Goal: Find specific page/section: Find specific page/section

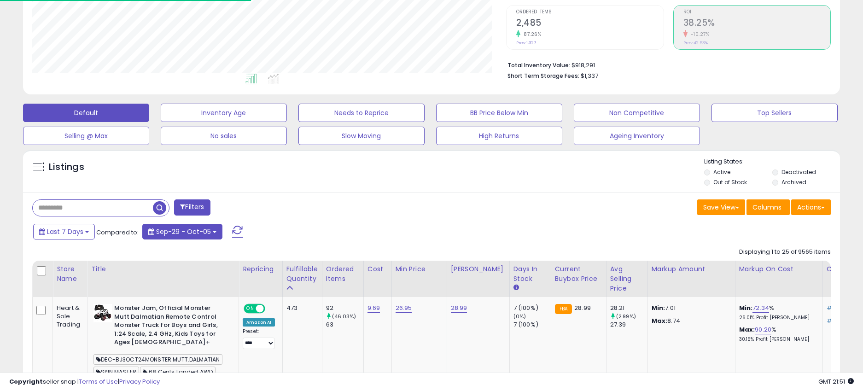
scroll to position [189, 474]
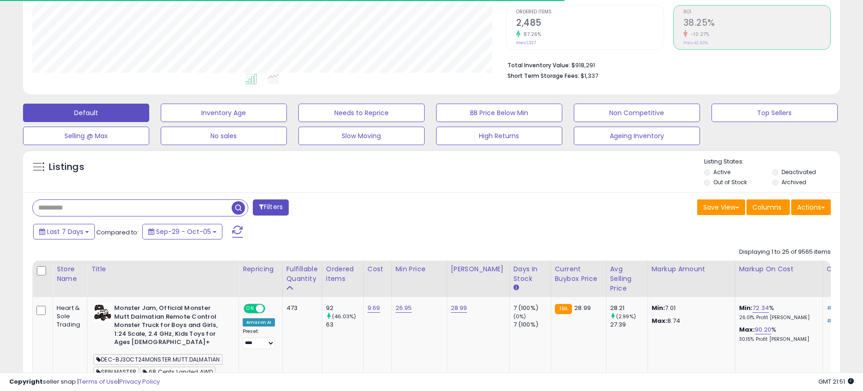
click at [130, 212] on input "text" at bounding box center [132, 208] width 199 height 16
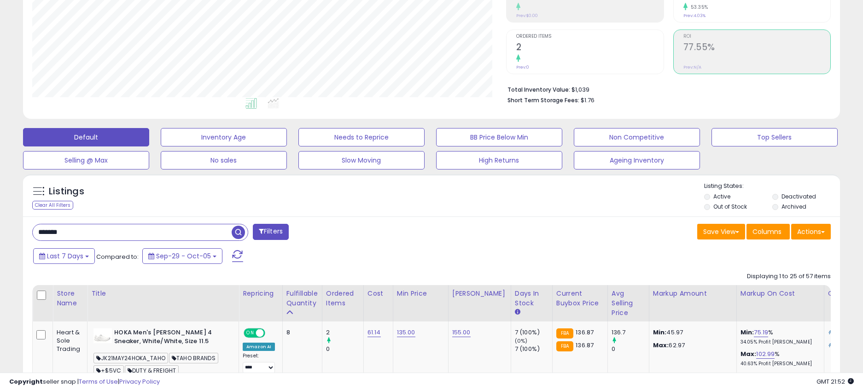
scroll to position [263, 0]
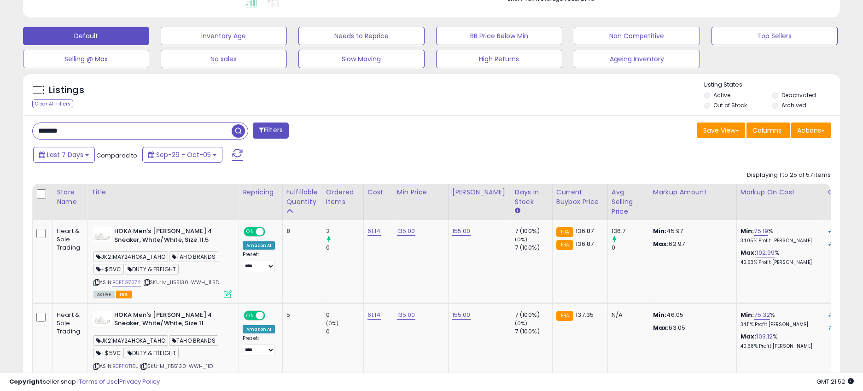
click at [46, 133] on input "*******" at bounding box center [132, 131] width 199 height 16
type input "**"
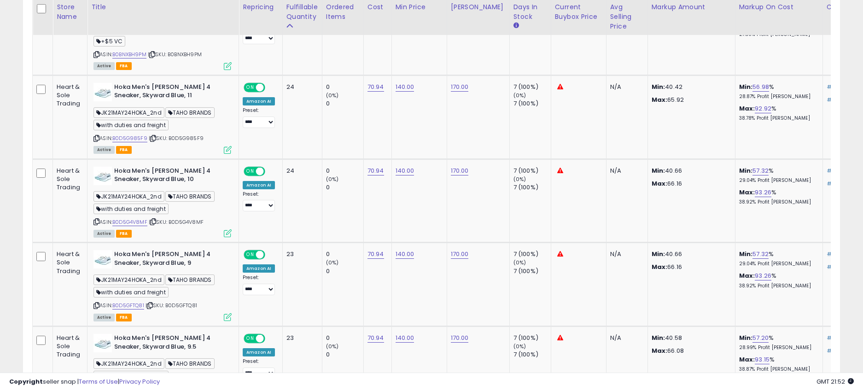
scroll to position [953, 0]
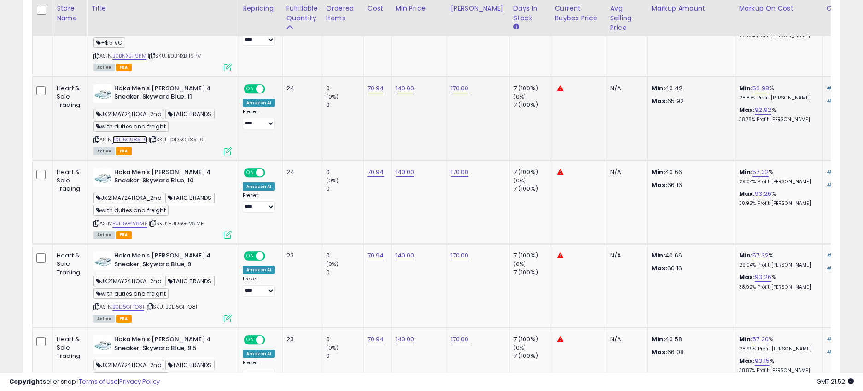
click at [132, 142] on link "B0D5G985F9" at bounding box center [129, 140] width 35 height 8
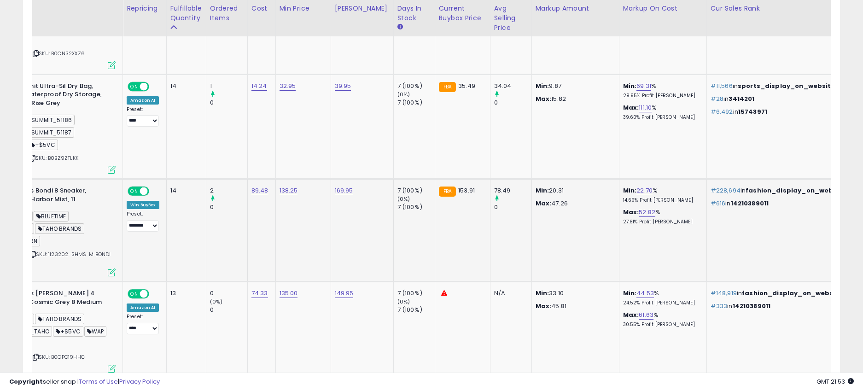
scroll to position [0, 0]
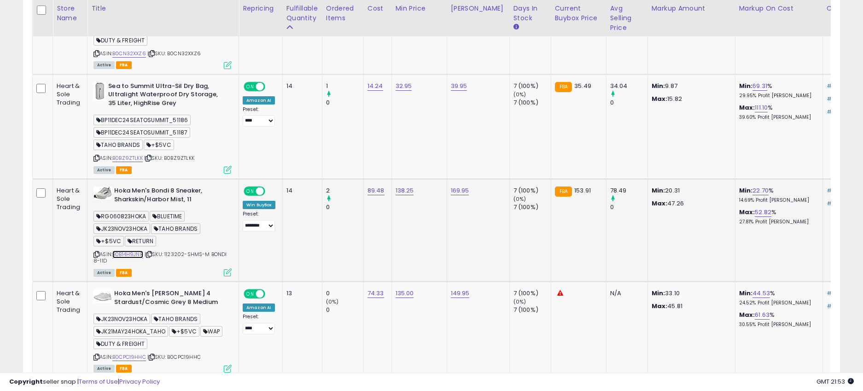
click at [135, 256] on link "B0B14H9JNR" at bounding box center [127, 255] width 31 height 8
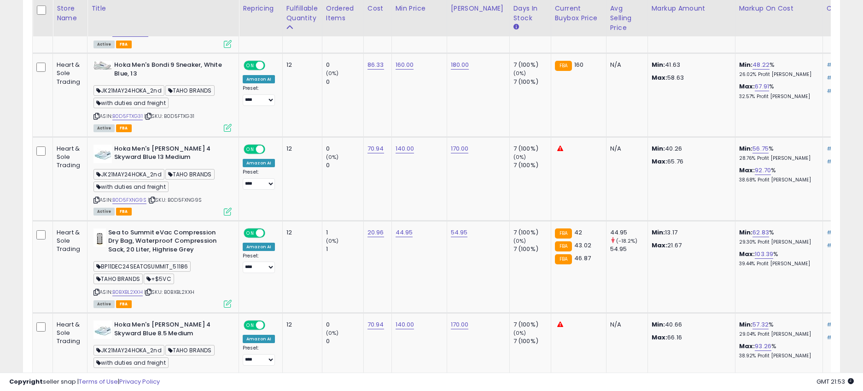
scroll to position [2506, 0]
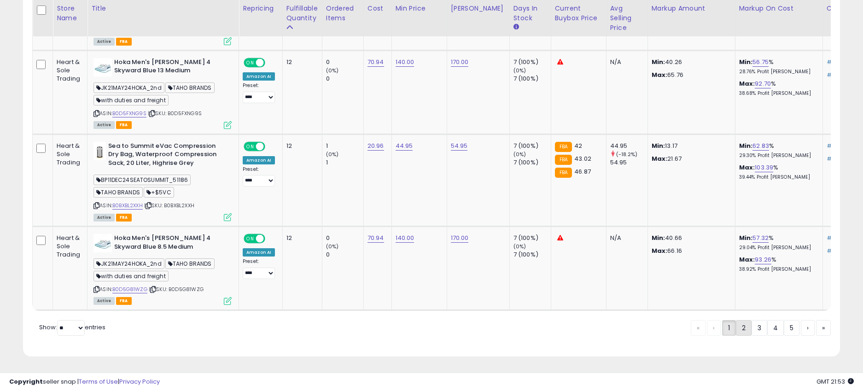
click at [741, 328] on link "2" at bounding box center [744, 328] width 16 height 16
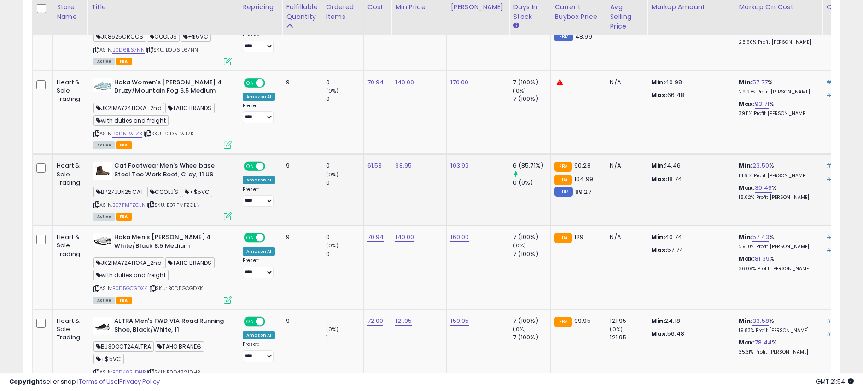
scroll to position [1497, 0]
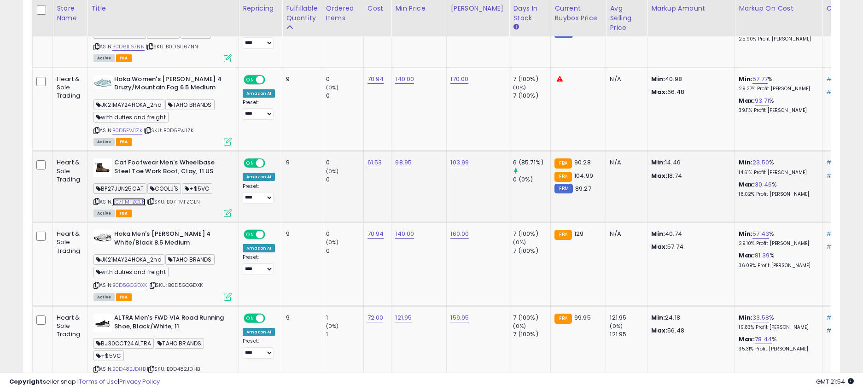
click at [134, 198] on link "B07FMFZGLN" at bounding box center [128, 202] width 33 height 8
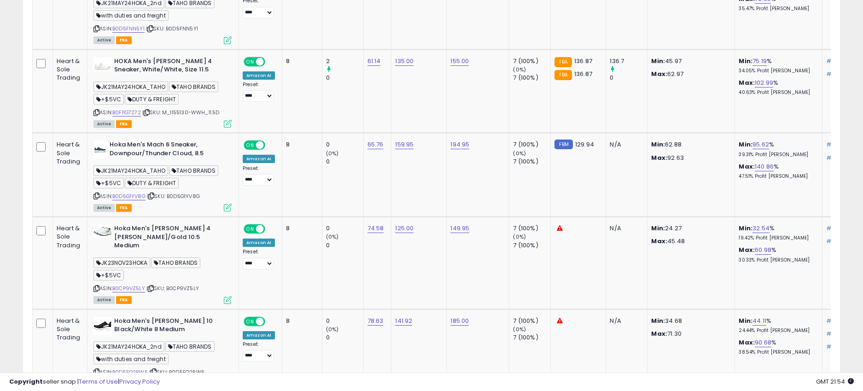
scroll to position [2262, 0]
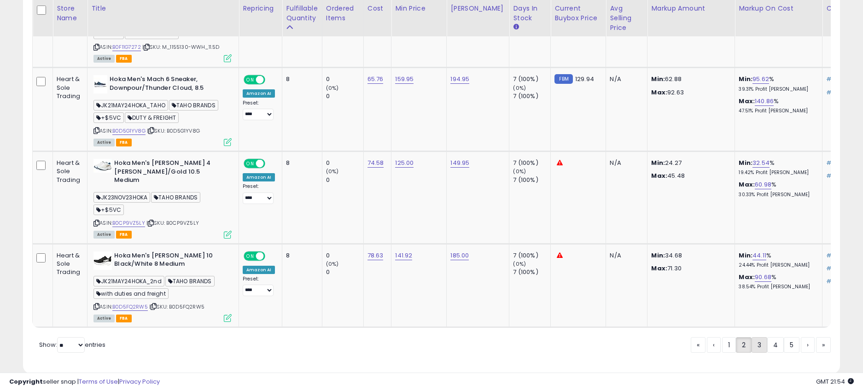
click at [760, 337] on link "3" at bounding box center [760, 345] width 16 height 16
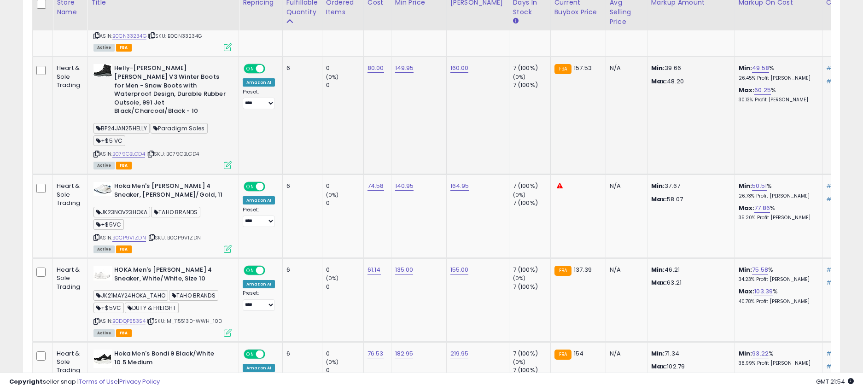
scroll to position [2218, 0]
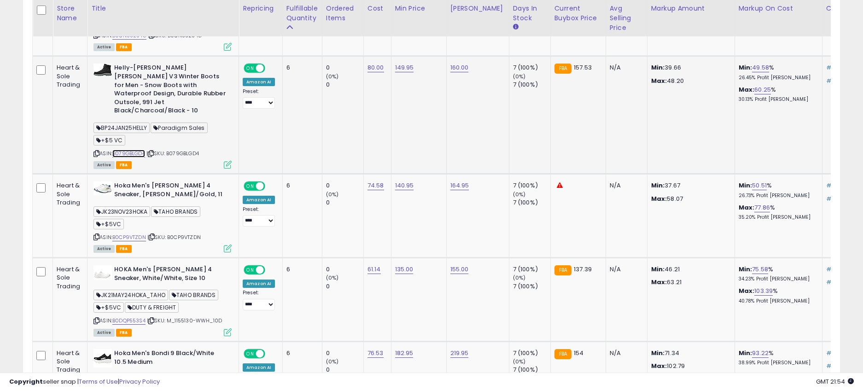
click at [127, 150] on link "B079GBLGD4" at bounding box center [128, 154] width 33 height 8
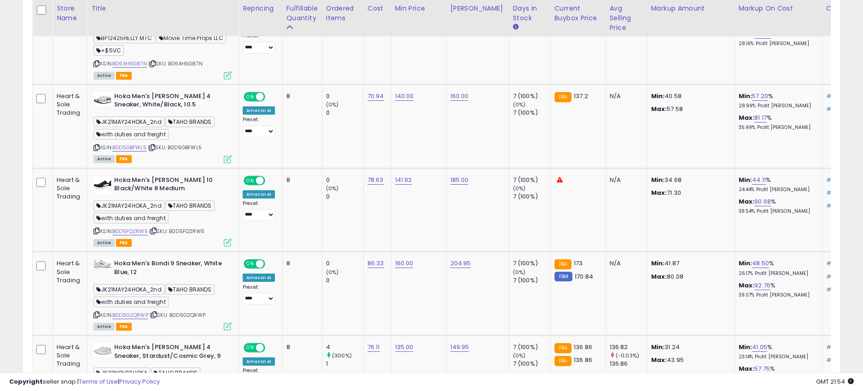
scroll to position [479, 0]
